Goal: Transaction & Acquisition: Subscribe to service/newsletter

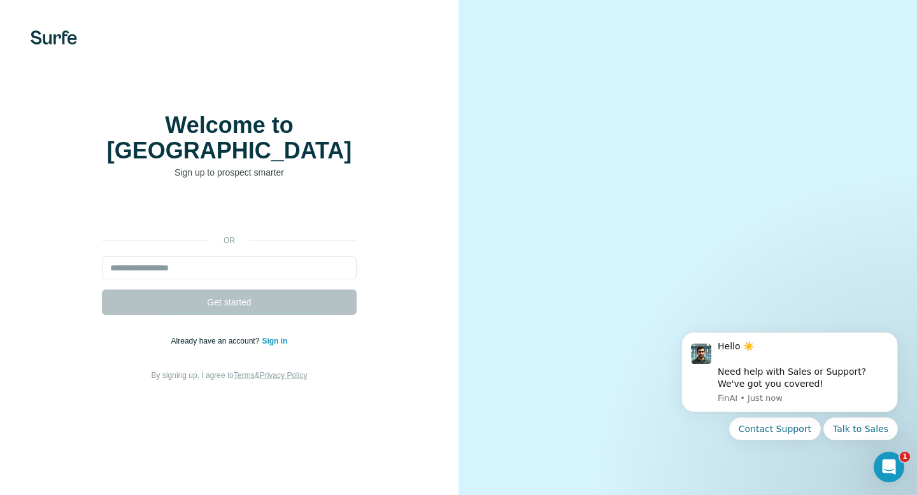
click at [273, 337] on link "Sign in" at bounding box center [274, 341] width 25 height 9
click at [53, 39] on img at bounding box center [54, 38] width 46 height 14
